Goal: Task Accomplishment & Management: Manage account settings

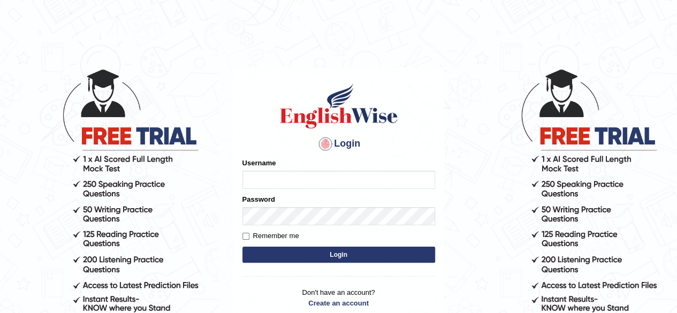
type input "r"
type input "R"
type input "Ravyar"
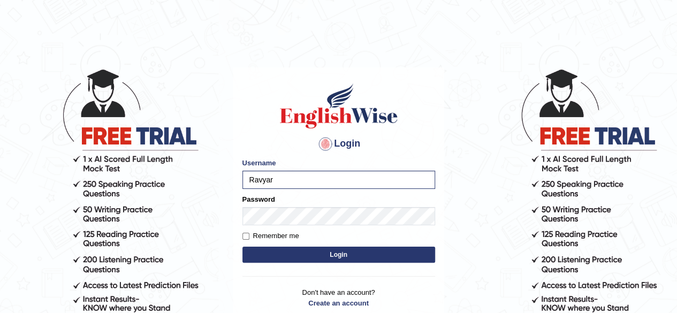
click at [256, 252] on button "Login" at bounding box center [339, 255] width 193 height 16
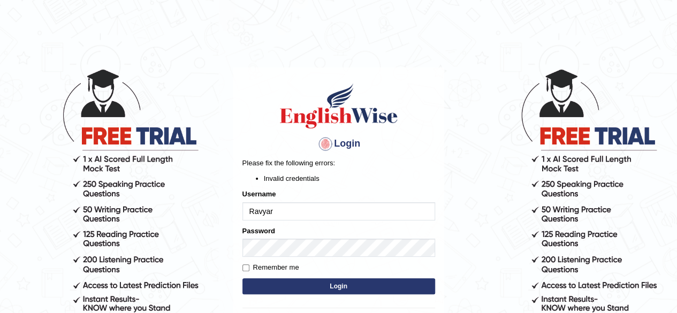
click at [301, 288] on button "Login" at bounding box center [339, 286] width 193 height 16
click at [297, 224] on form "Please fix the following errors: Invalid credentials Username Ravyar Password R…" at bounding box center [339, 227] width 193 height 139
